Goal: Task Accomplishment & Management: Use online tool/utility

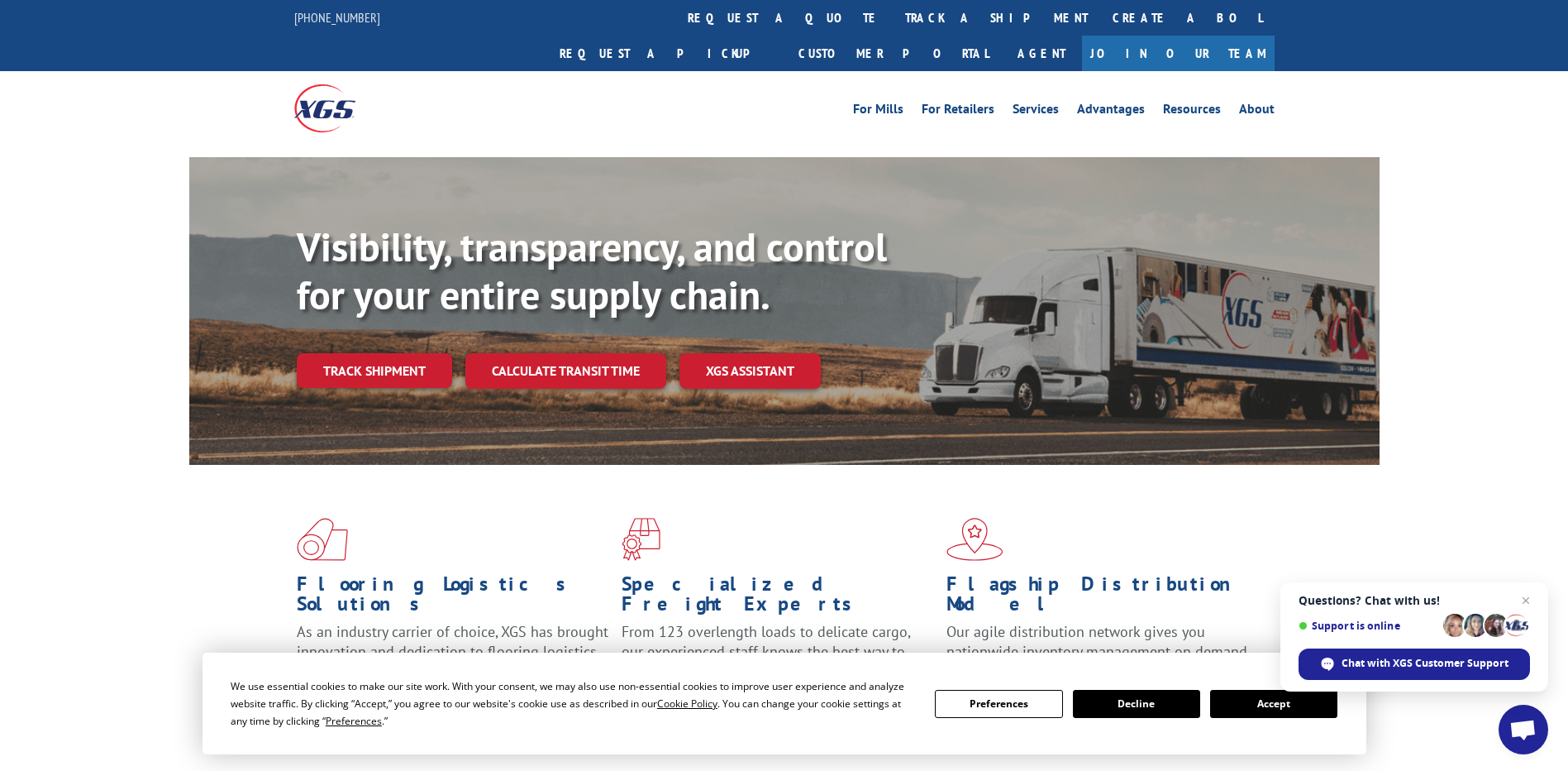
click at [1273, 705] on button "Accept" at bounding box center [1273, 704] width 127 height 28
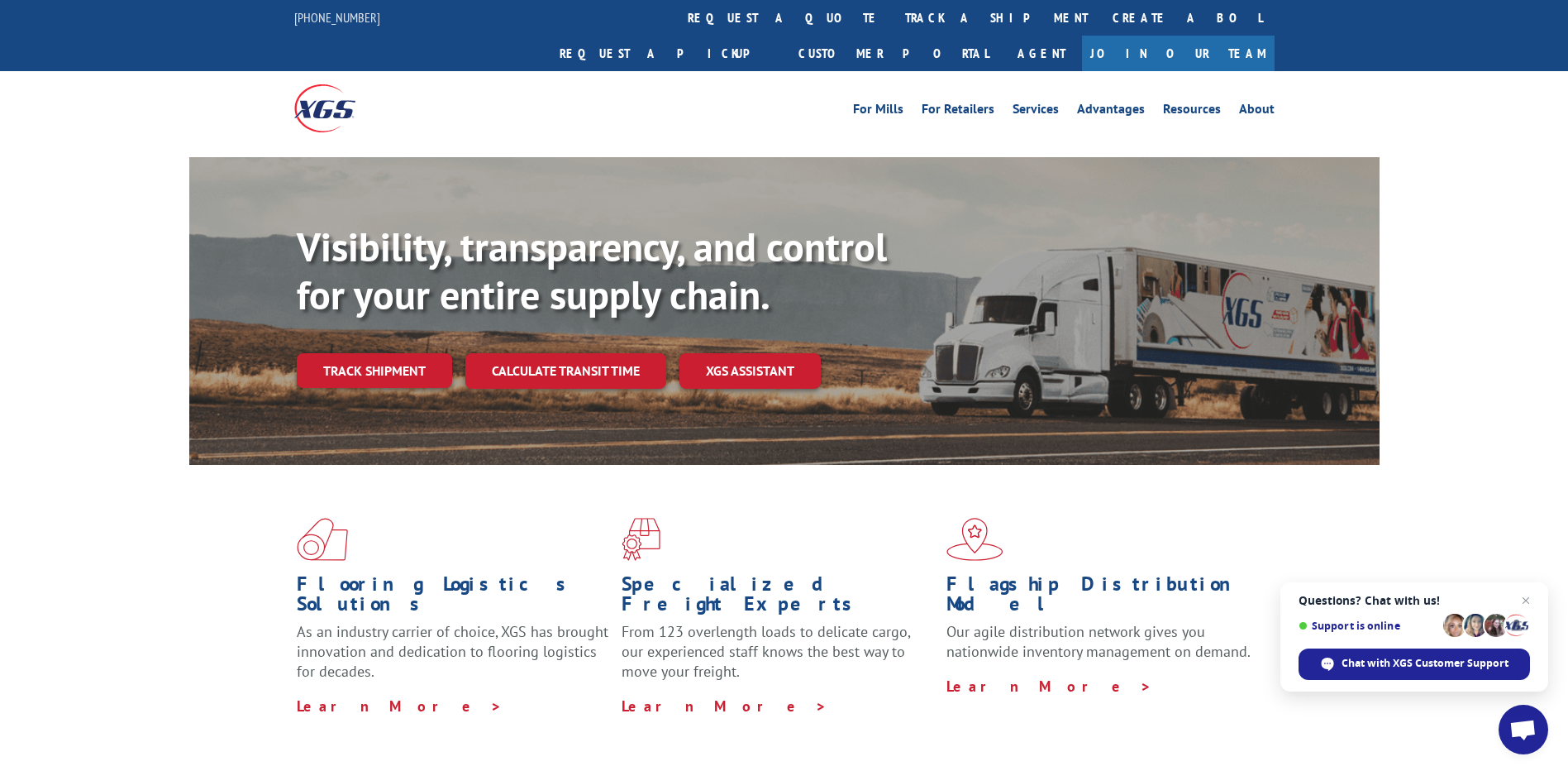
click at [1535, 726] on span "Open chat" at bounding box center [1523, 731] width 27 height 23
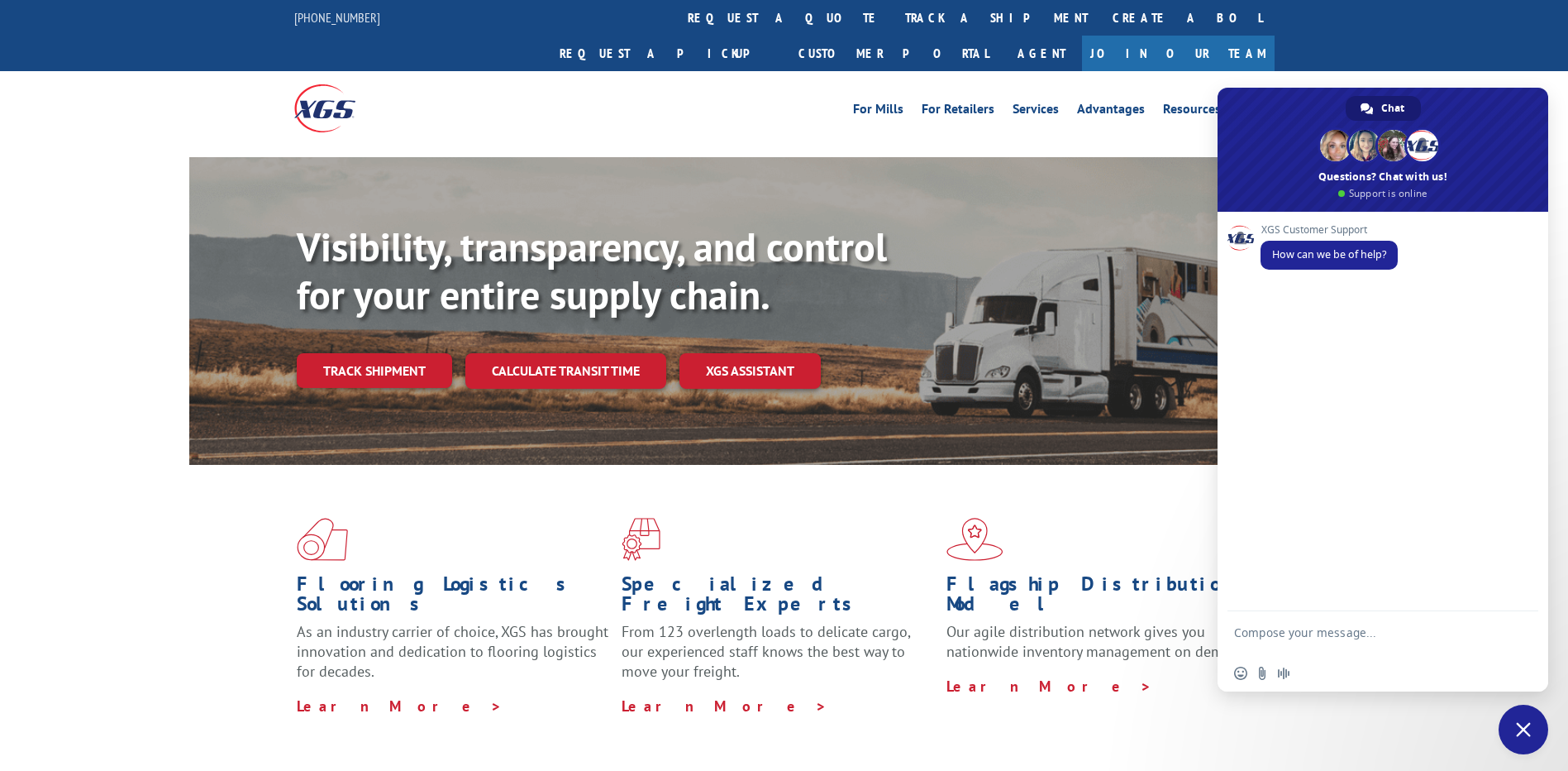
click at [1293, 631] on textarea "Compose your message..." at bounding box center [1365, 640] width 261 height 30
type textarea "would like to track a shipment"
click at [1515, 637] on span "Send" at bounding box center [1520, 634] width 12 height 12
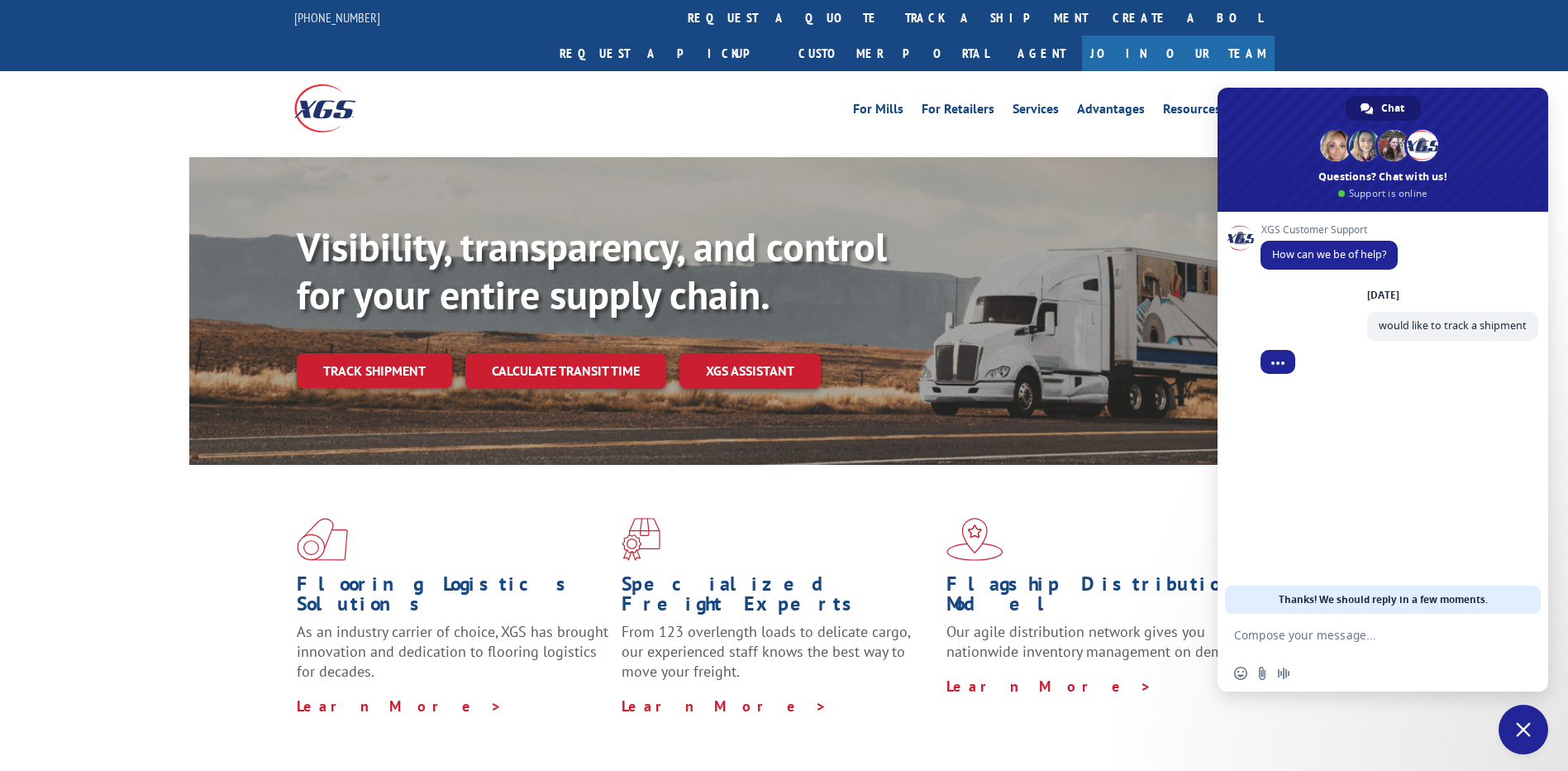
drag, startPoint x: 1300, startPoint y: 629, endPoint x: 1308, endPoint y: 636, distance: 10.6
click at [1300, 629] on textarea "Compose your message..." at bounding box center [1365, 635] width 261 height 15
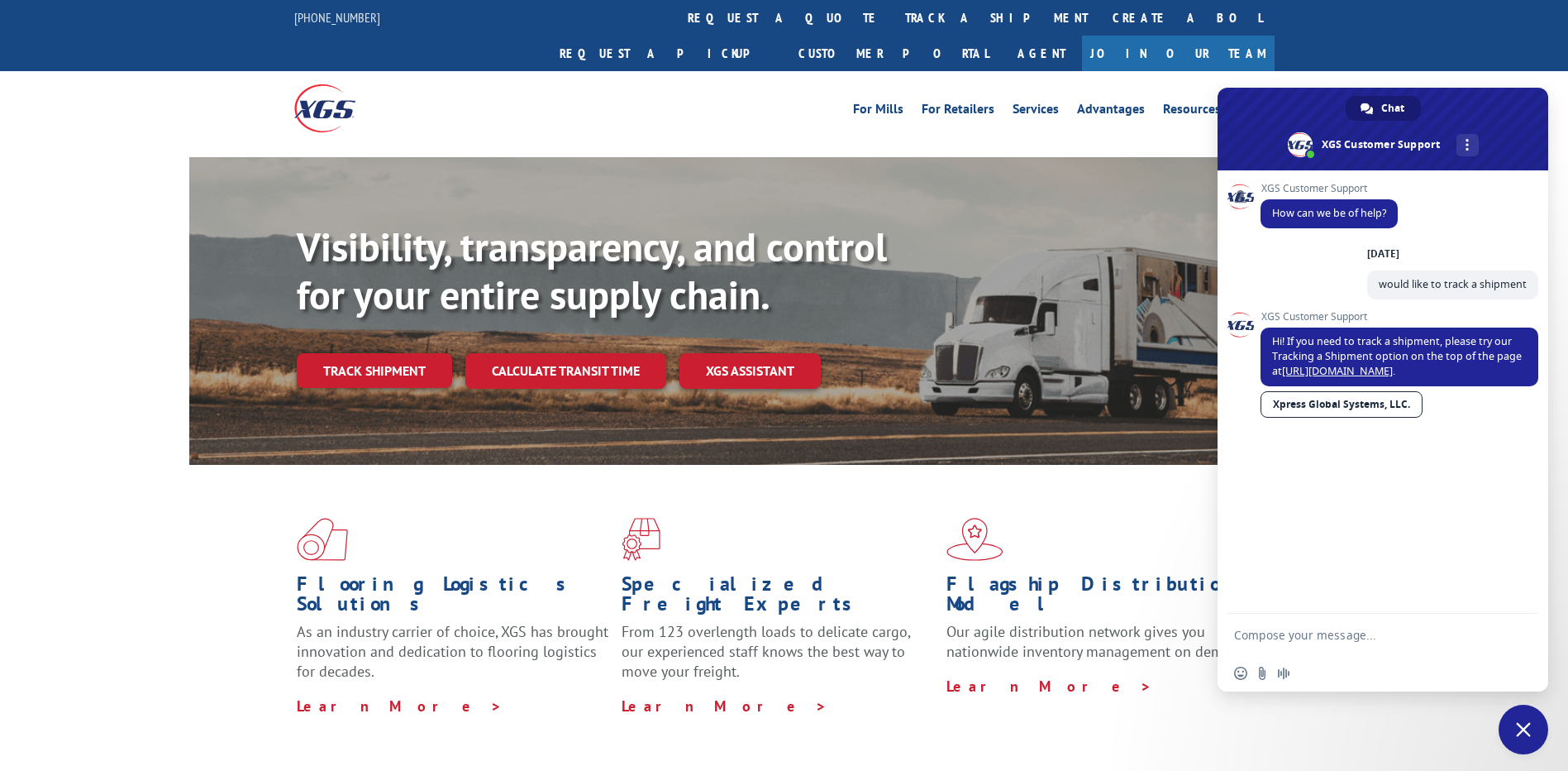
paste textarea "98230"
type textarea "98230"
click at [1339, 368] on link "[URL][DOMAIN_NAME]" at bounding box center [1338, 370] width 111 height 14
click at [381, 354] on link "Track shipment" at bounding box center [374, 371] width 155 height 35
